Goal: Transaction & Acquisition: Register for event/course

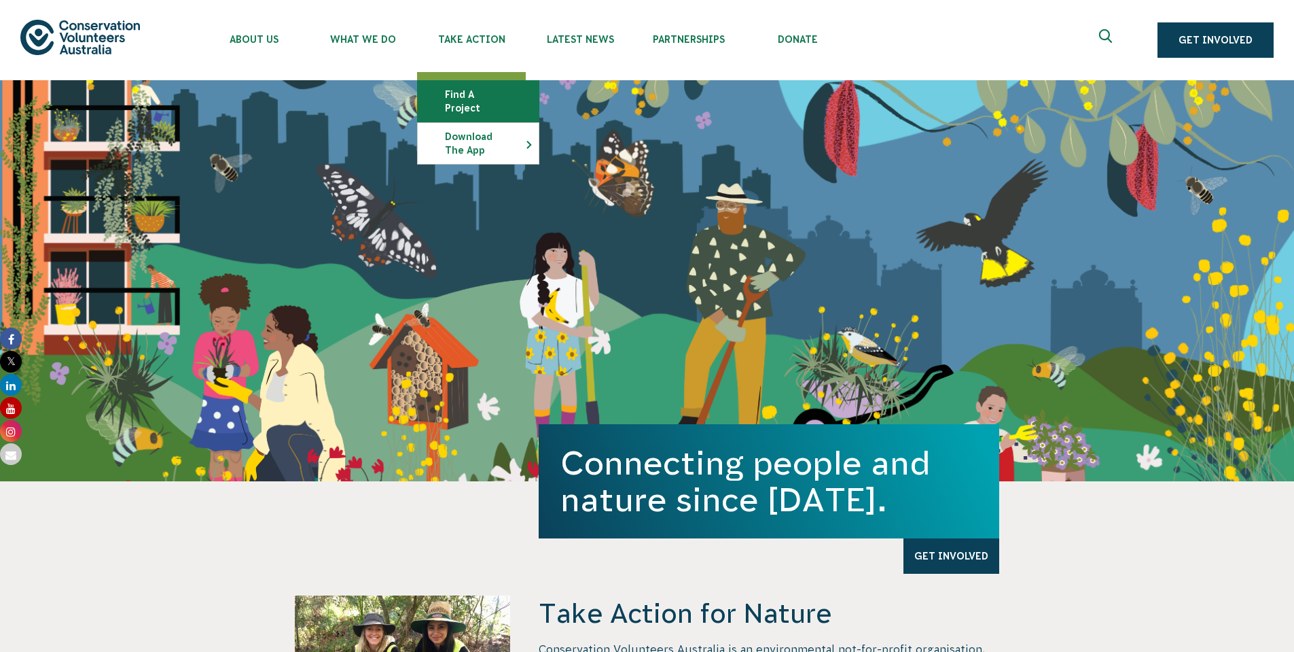
click at [472, 96] on link "Find a project" at bounding box center [478, 101] width 121 height 41
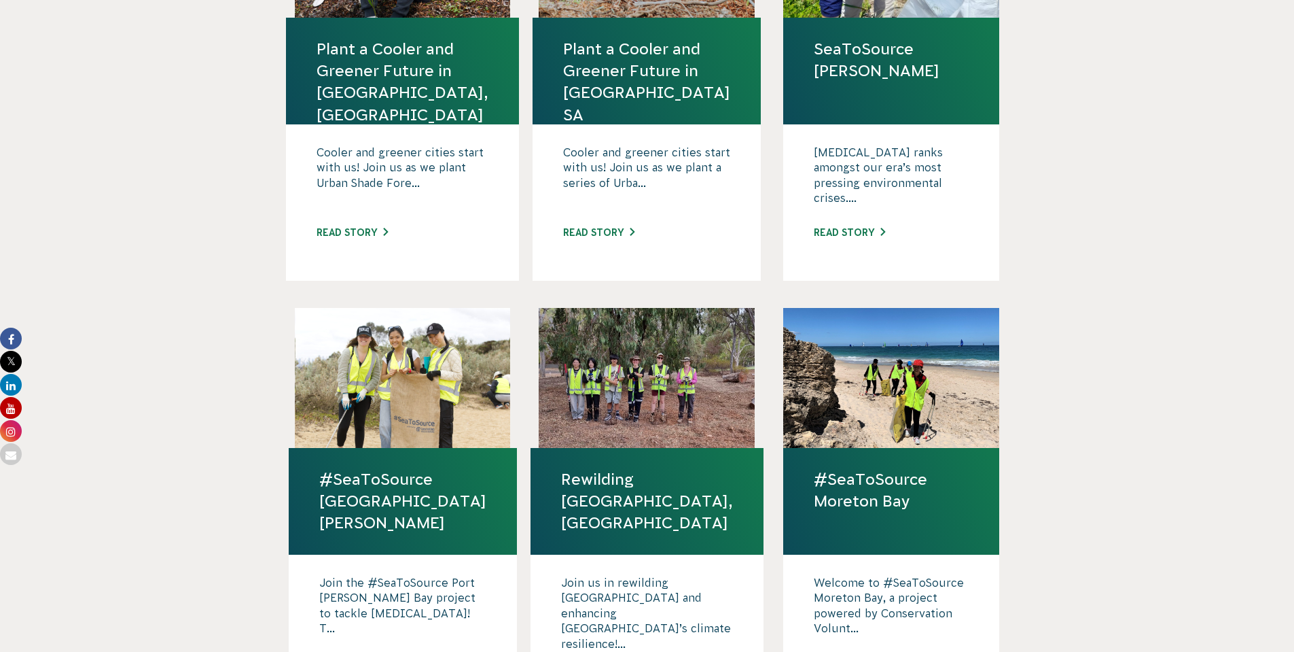
scroll to position [622, 0]
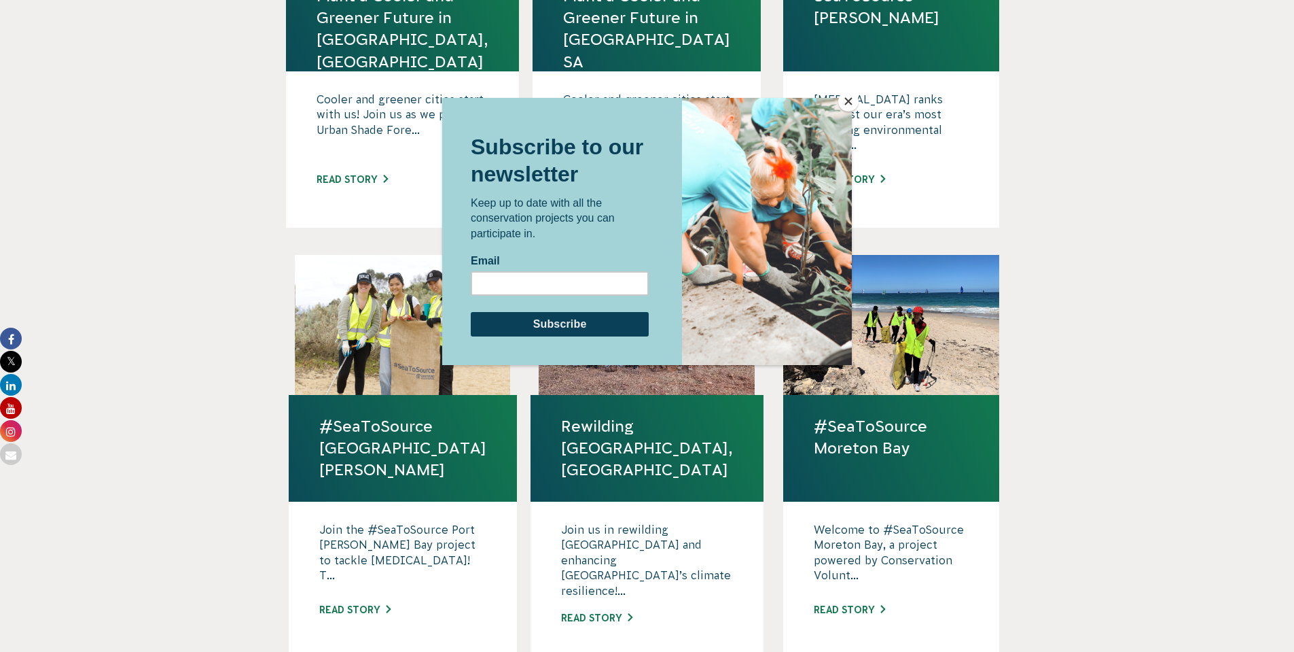
click at [1077, 287] on div at bounding box center [647, 326] width 1294 height 652
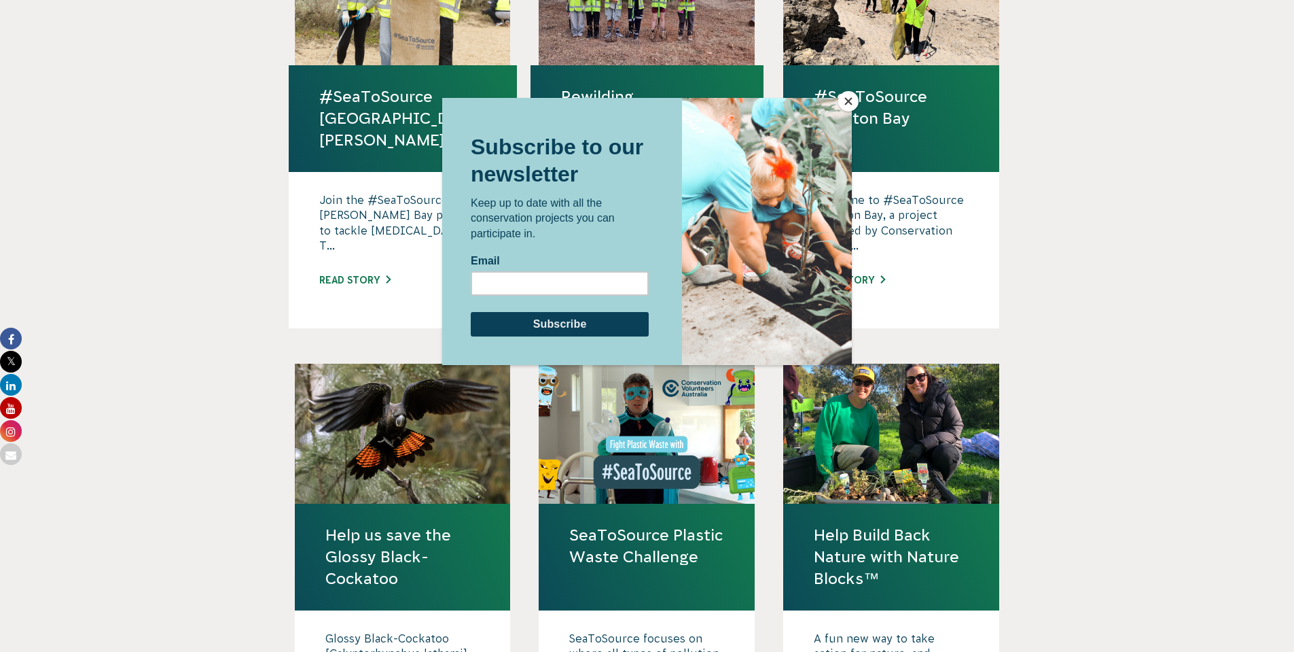
scroll to position [1223, 0]
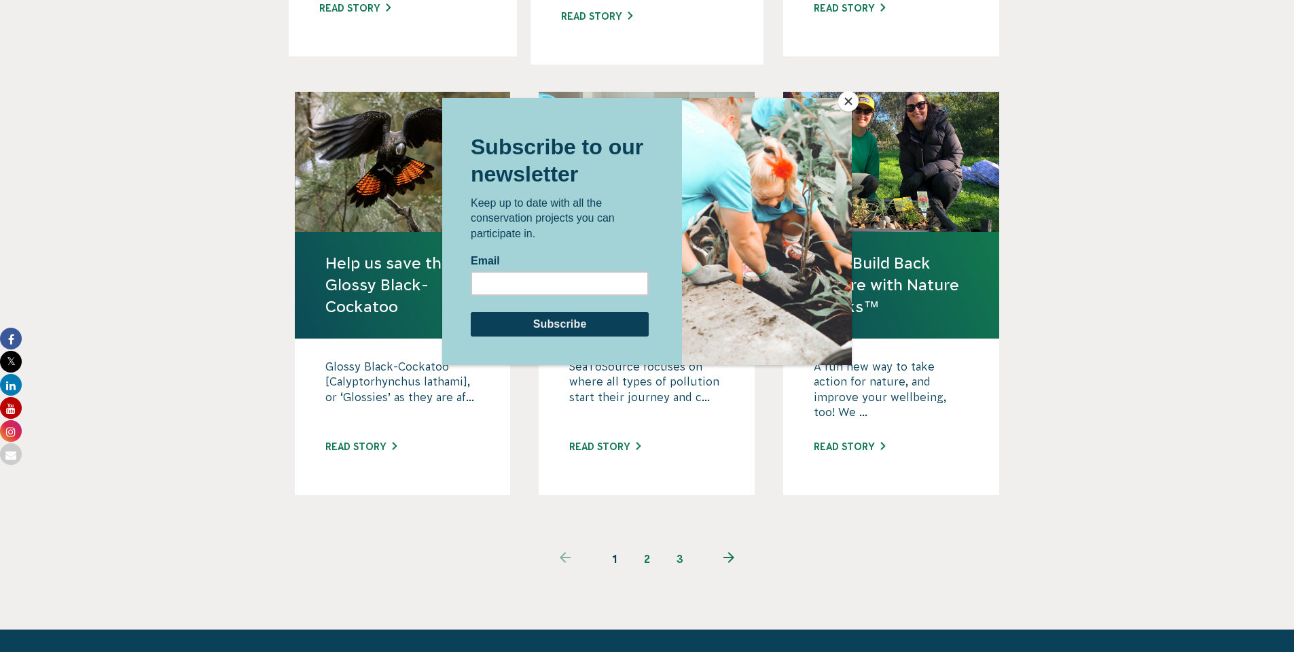
click at [647, 518] on div at bounding box center [647, 354] width 410 height 513
click at [646, 522] on div at bounding box center [647, 354] width 410 height 513
click at [851, 101] on button "Close" at bounding box center [848, 101] width 20 height 20
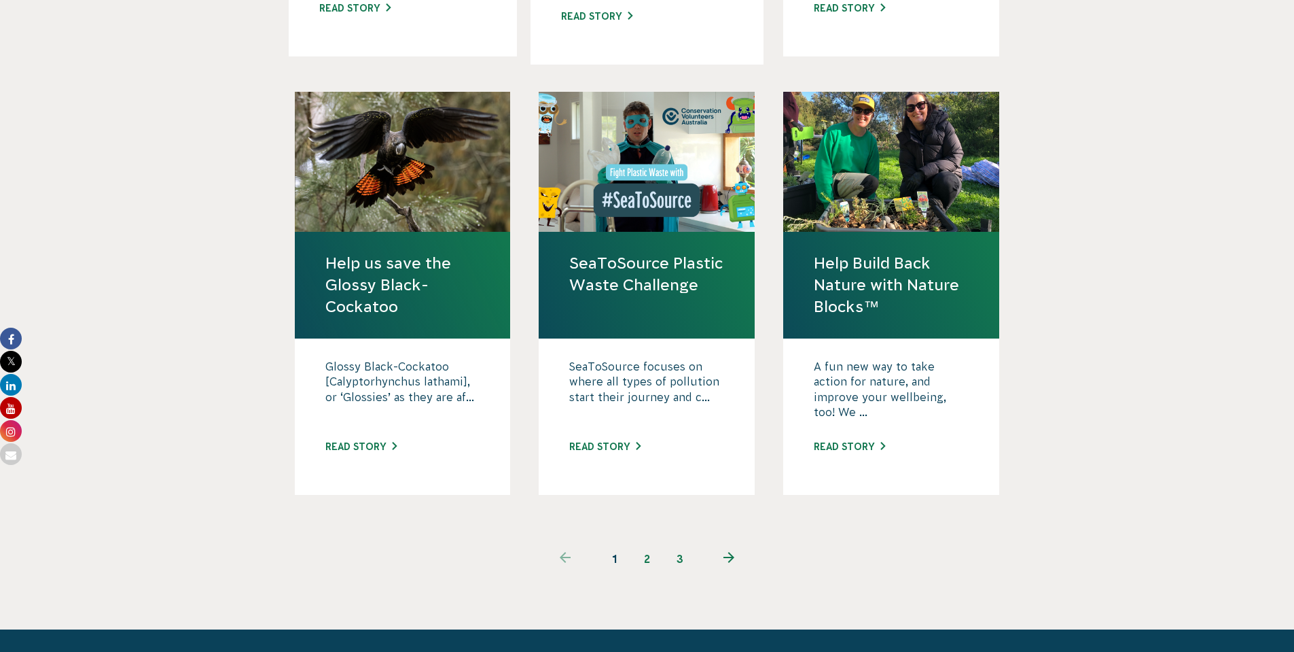
click at [647, 542] on link "2" at bounding box center [647, 558] width 33 height 33
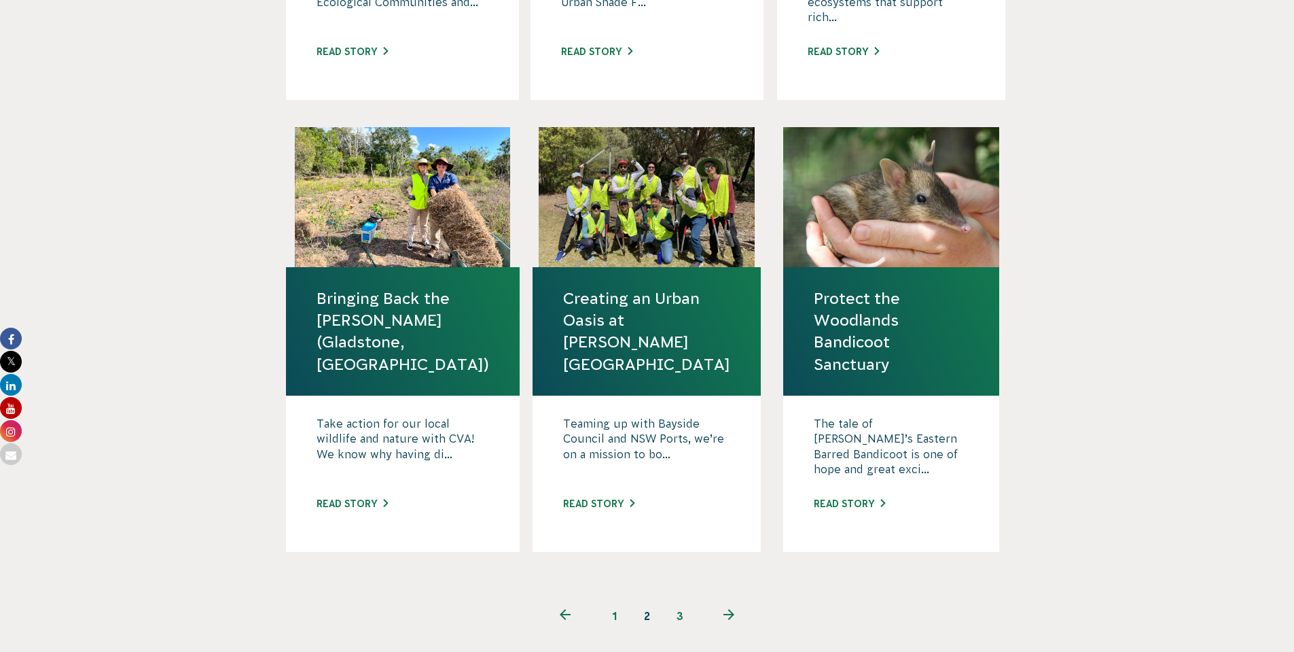
scroll to position [1359, 0]
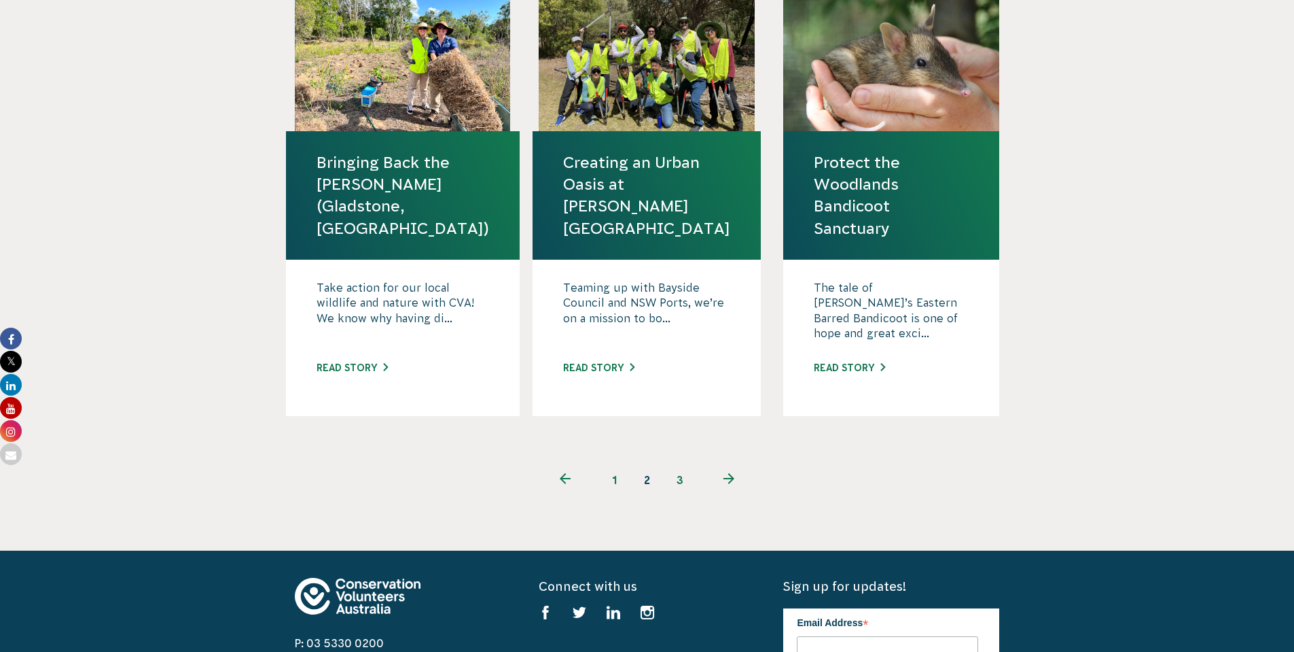
click at [679, 463] on link "3" at bounding box center [680, 479] width 33 height 33
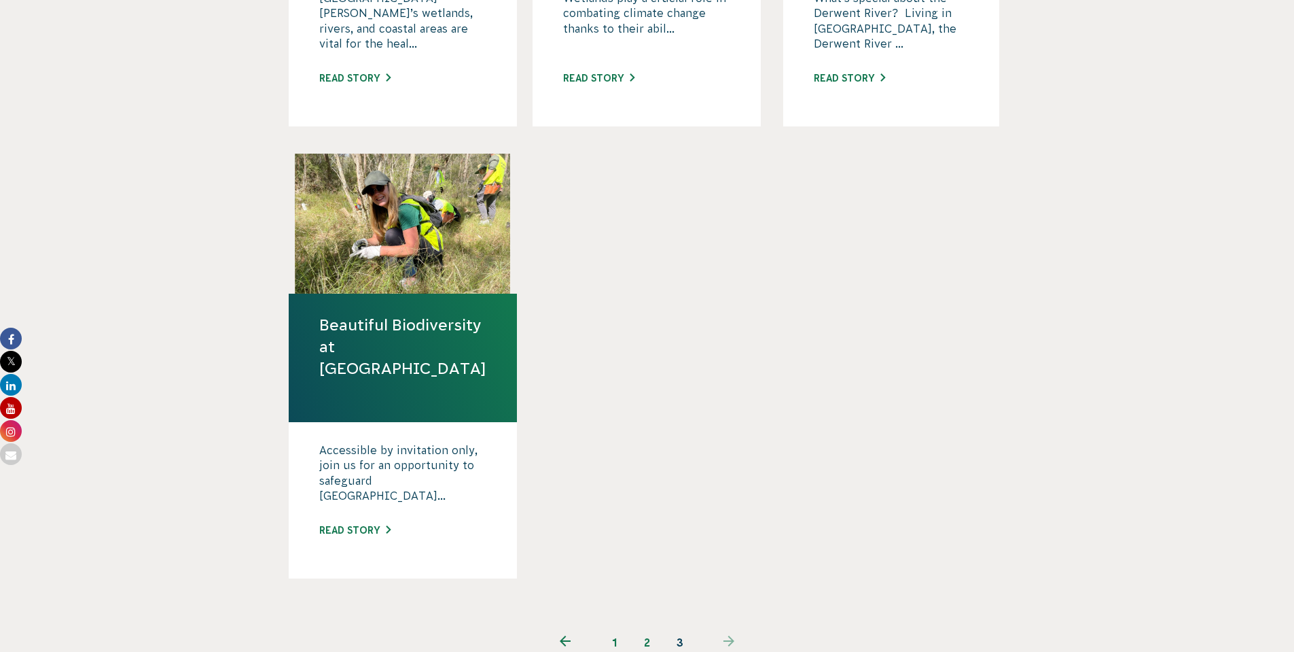
scroll to position [747, 0]
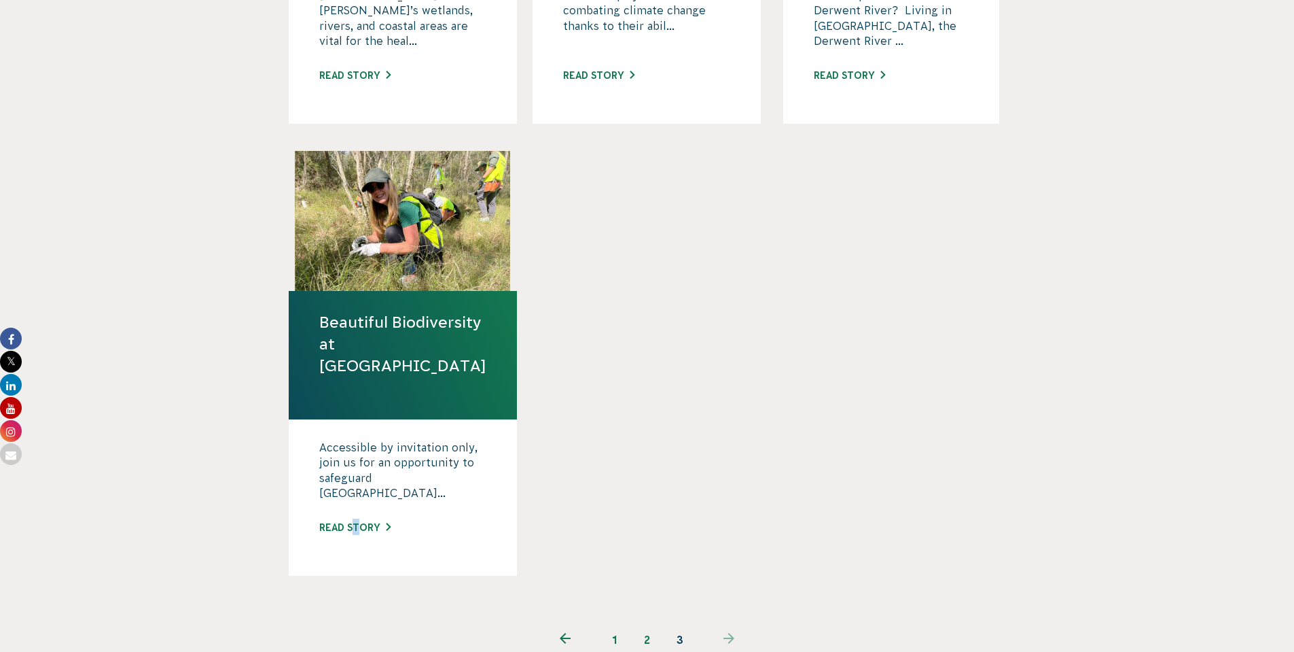
click at [361, 507] on div "Accessible by invitation only, join us for an opportunity to safeguard London..…" at bounding box center [403, 497] width 228 height 156
click at [362, 522] on link "Read story" at bounding box center [354, 527] width 71 height 11
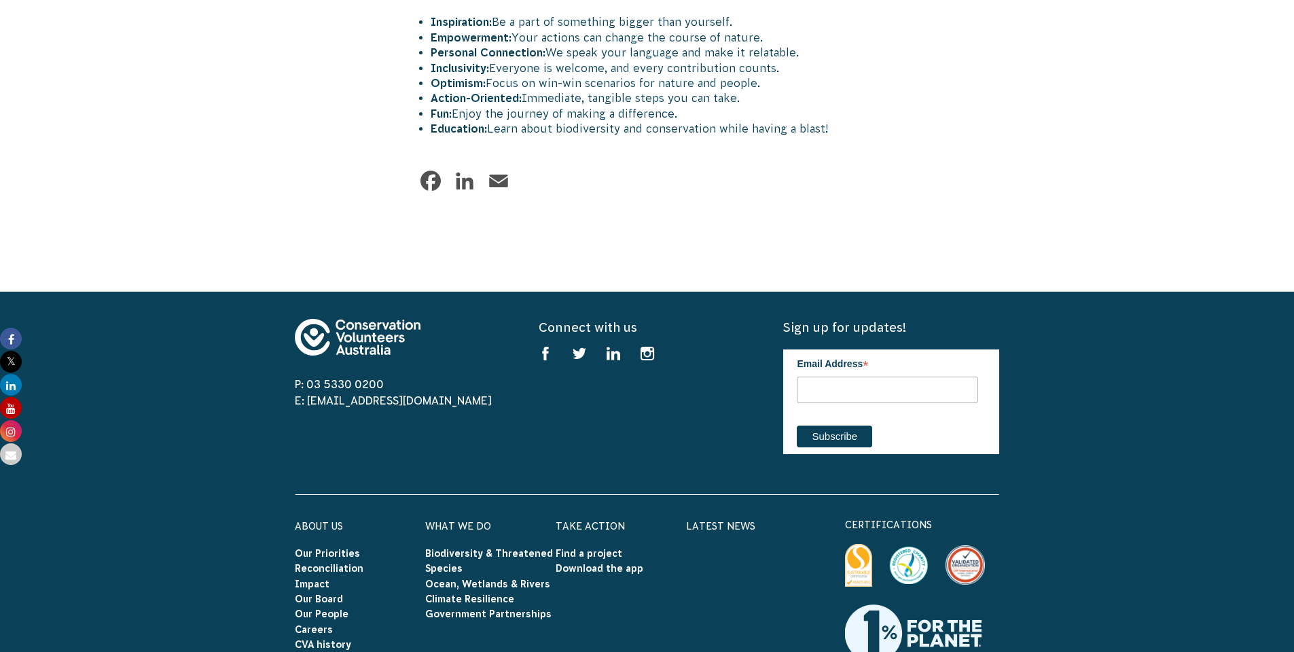
scroll to position [1975, 0]
